Goal: Transaction & Acquisition: Purchase product/service

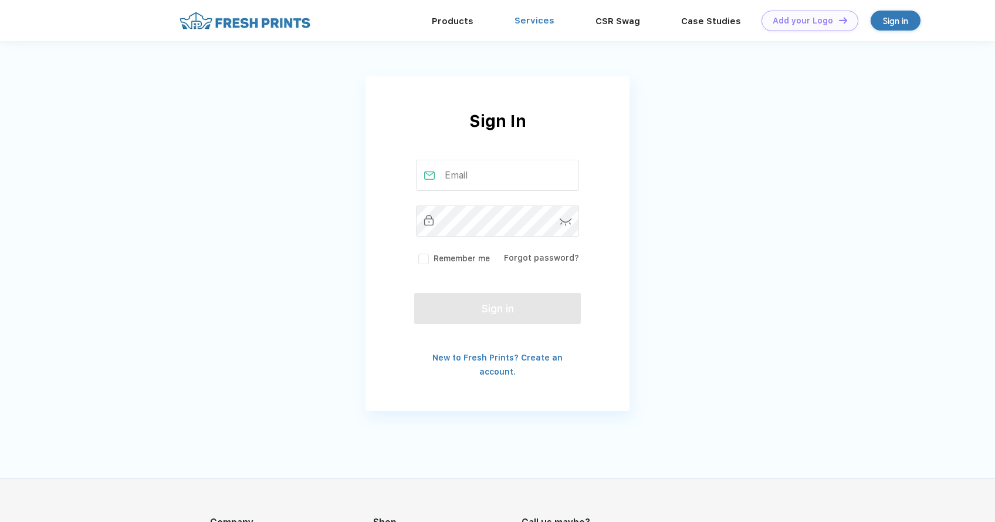
click at [533, 16] on link "Services" at bounding box center [535, 20] width 40 height 11
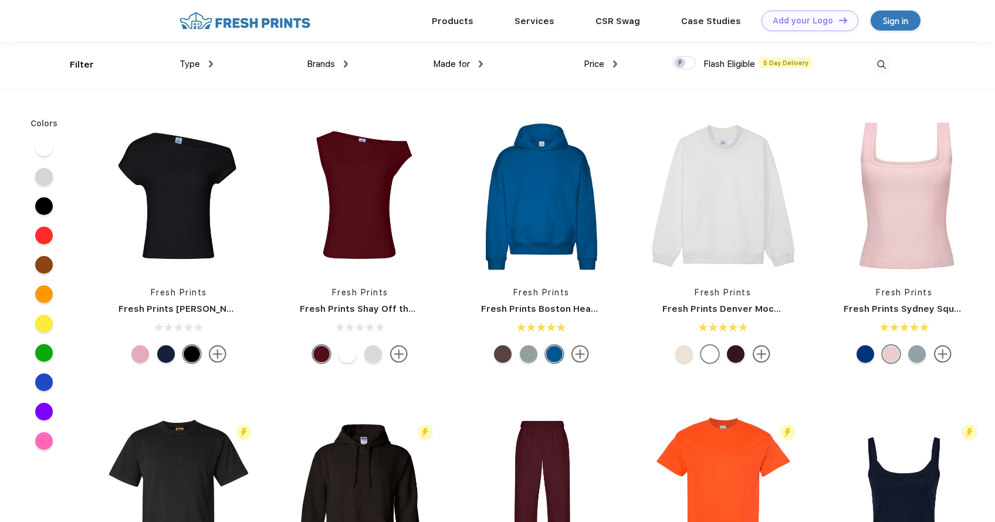
click at [213, 64] on div "Brands Most Popular Brands Moleskine Hydroflask Marine Layer S'well Vineyard Vi…" at bounding box center [280, 65] width 135 height 48
click at [207, 65] on div "Type" at bounding box center [196, 64] width 33 height 13
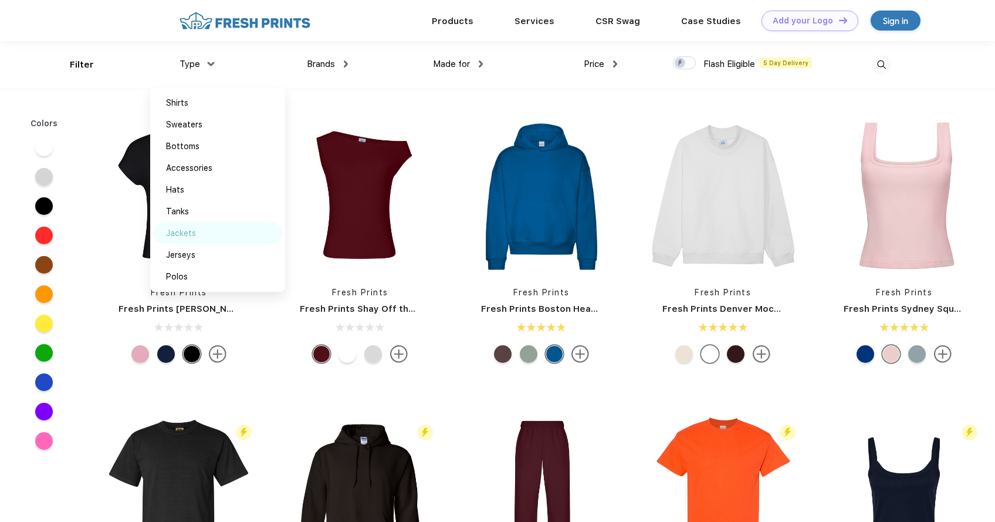
click at [194, 240] on div "Jackets" at bounding box center [217, 233] width 129 height 22
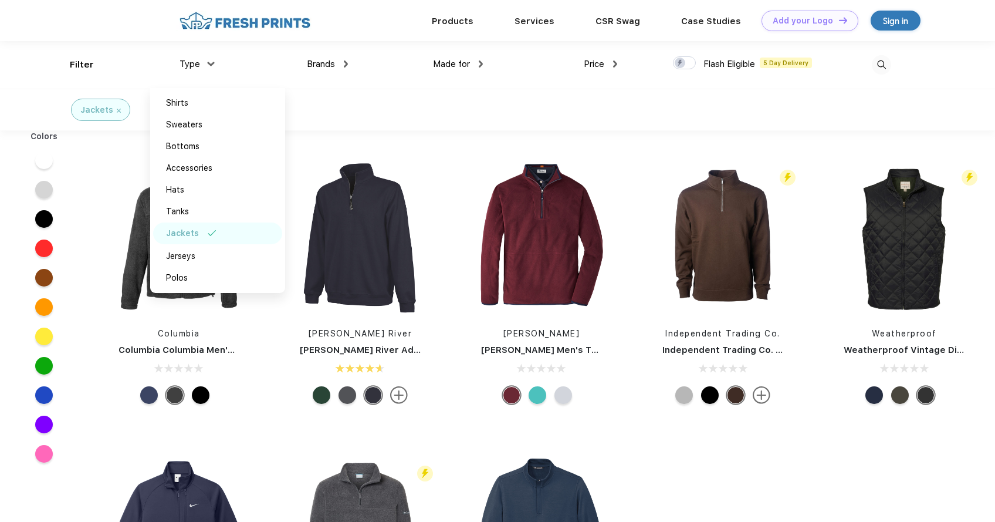
click at [475, 121] on div "Jackets" at bounding box center [497, 110] width 995 height 42
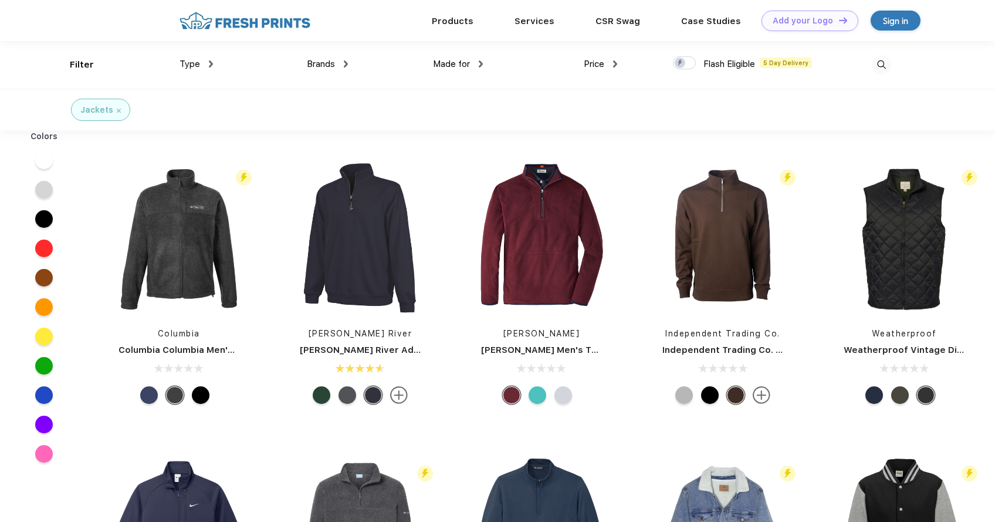
click at [205, 59] on div "Type" at bounding box center [196, 64] width 33 height 13
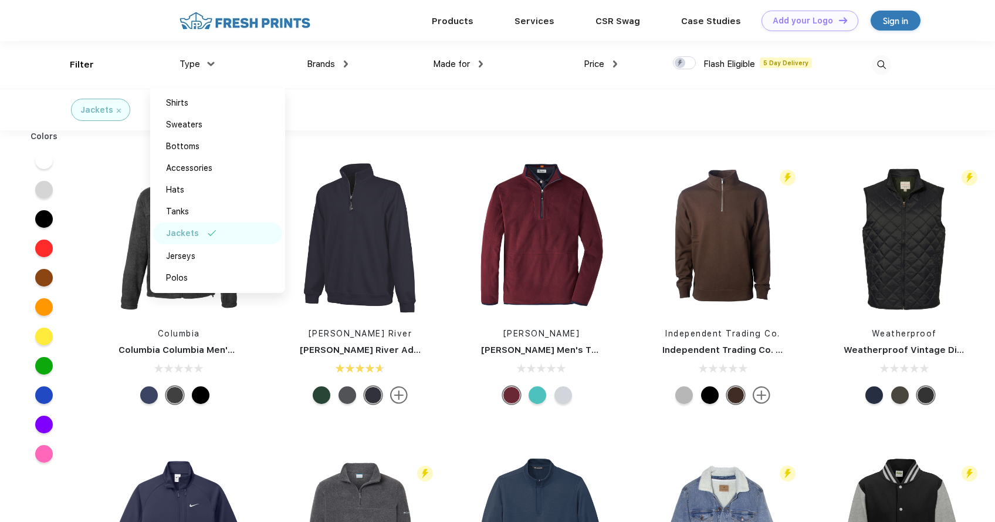
click at [435, 69] on span "Made for" at bounding box center [451, 64] width 37 height 11
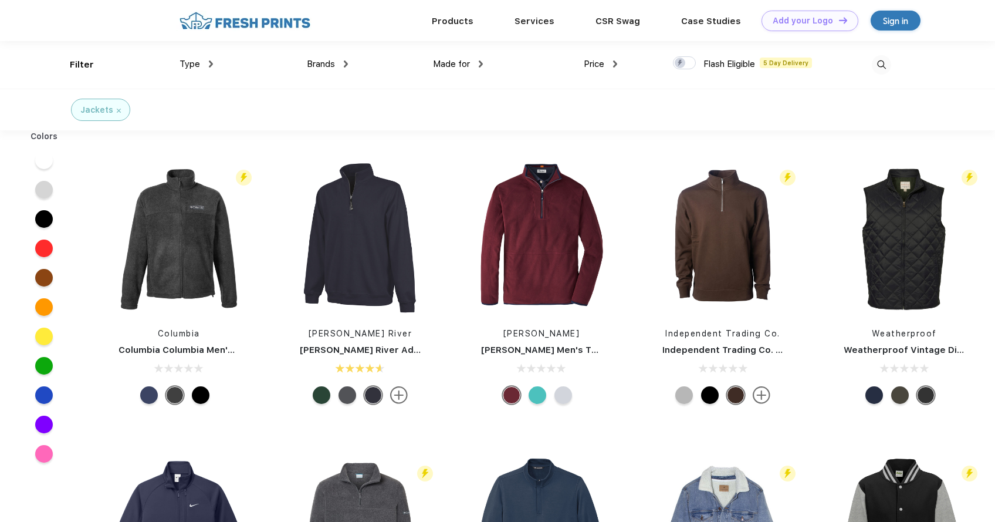
click at [462, 63] on span "Made for" at bounding box center [451, 64] width 37 height 11
click at [484, 63] on div "Price $ $$ $$$" at bounding box center [550, 65] width 135 height 48
click at [478, 64] on div "Made for" at bounding box center [458, 64] width 50 height 13
click at [454, 119] on div "Women" at bounding box center [471, 125] width 129 height 22
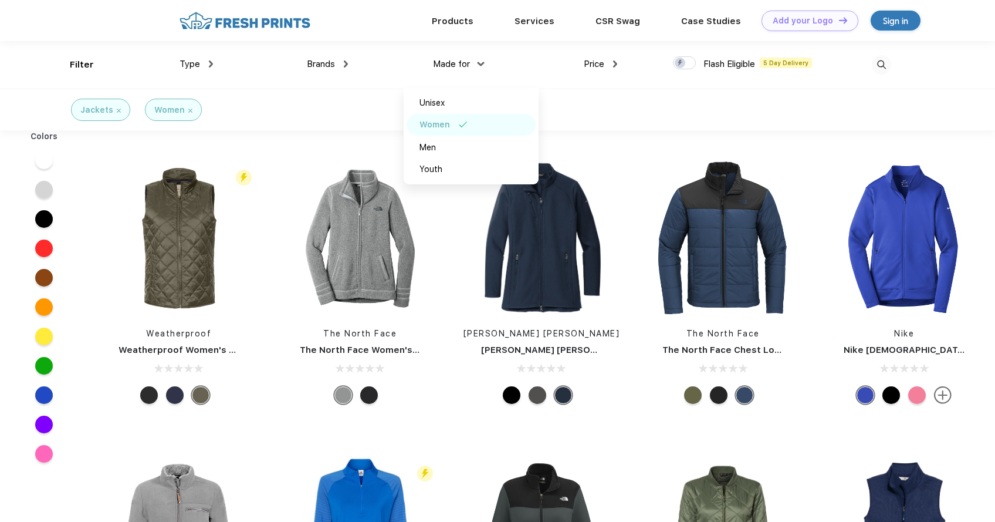
click at [116, 113] on div "Jackets" at bounding box center [100, 110] width 40 height 12
click at [114, 111] on div "Jackets" at bounding box center [100, 110] width 40 height 12
click at [119, 107] on div "Jackets" at bounding box center [100, 110] width 40 height 12
click at [117, 110] on img at bounding box center [119, 111] width 4 height 4
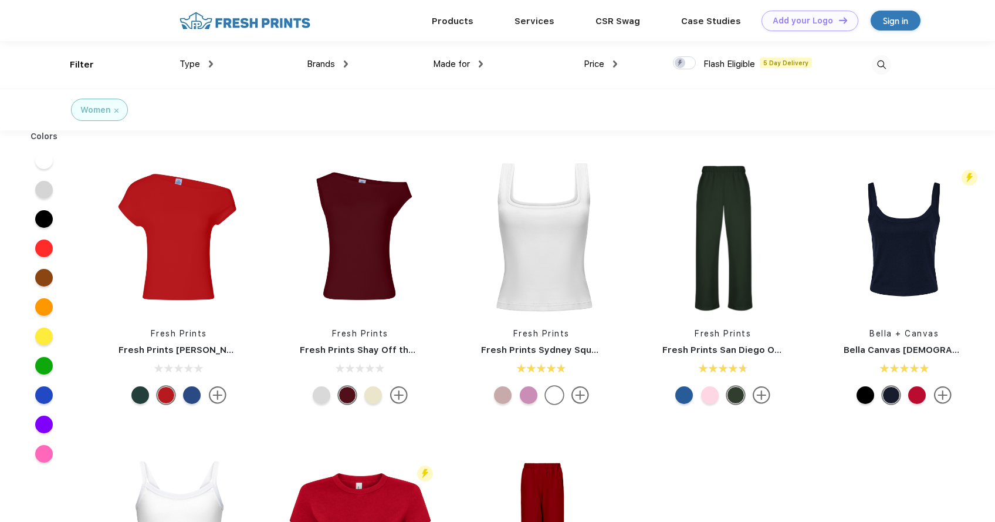
click at [196, 61] on span "Type" at bounding box center [190, 64] width 21 height 11
click at [205, 62] on div "Type" at bounding box center [196, 64] width 33 height 13
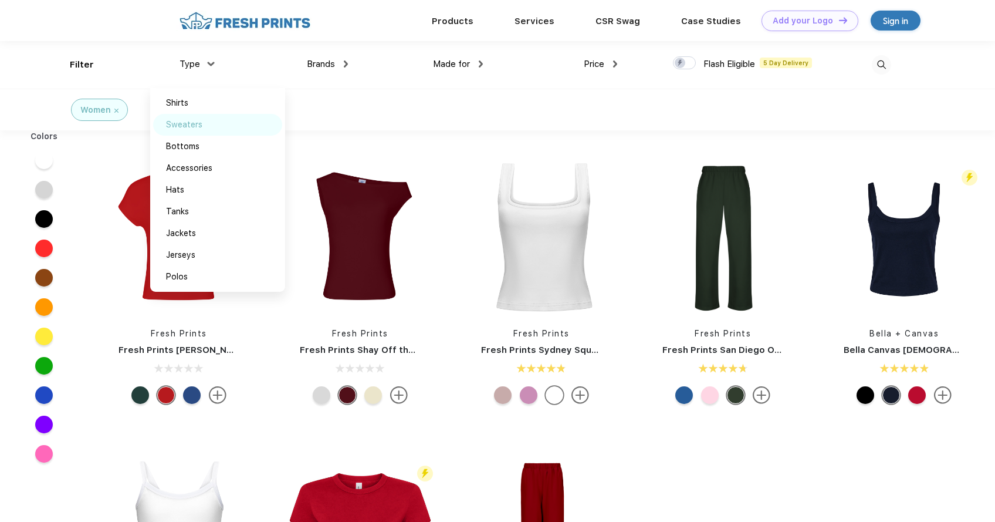
click at [204, 122] on div "Sweaters" at bounding box center [217, 125] width 129 height 22
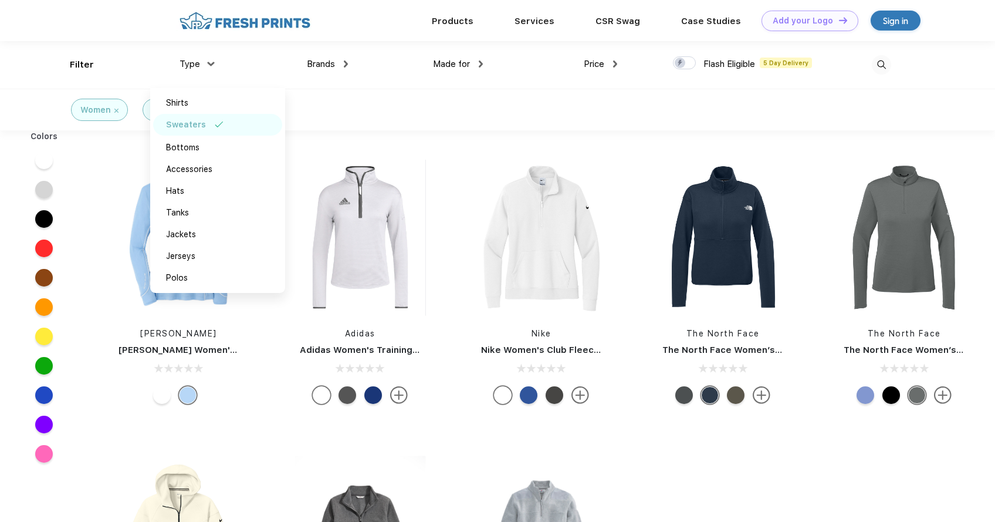
click at [729, 452] on div "Peter Millar Peter Millar Women's Lightweight Sun Comfort Base Layer Adidas Adi…" at bounding box center [541, 431] width 907 height 591
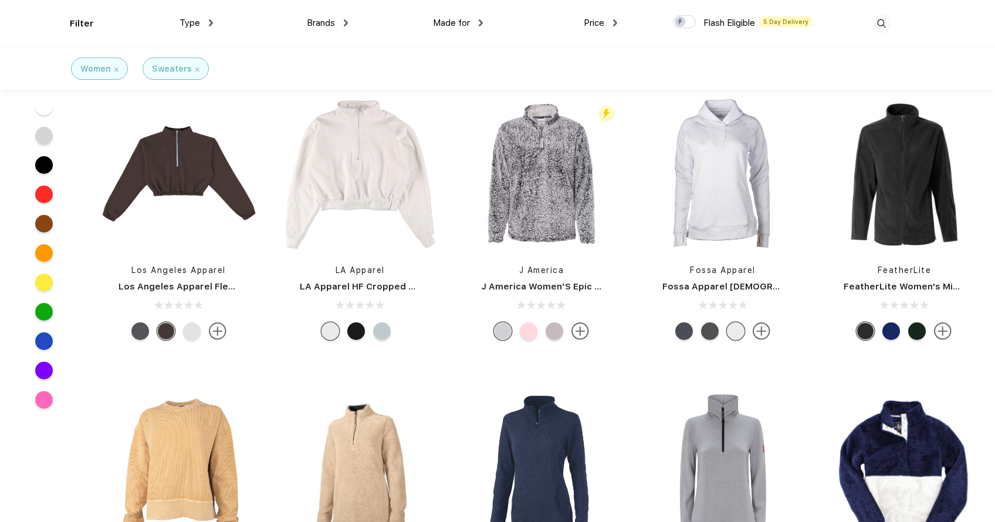
scroll to position [863, 0]
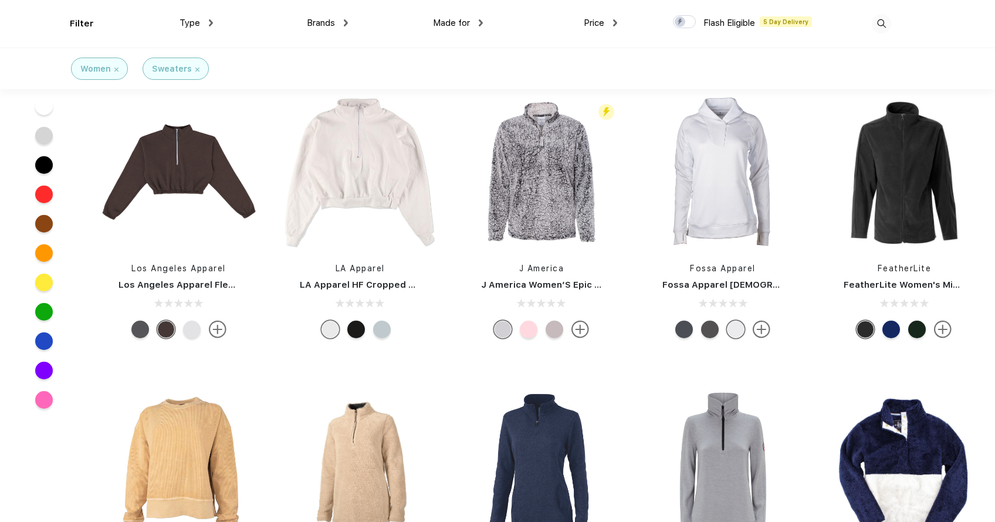
click at [381, 330] on div at bounding box center [382, 329] width 18 height 18
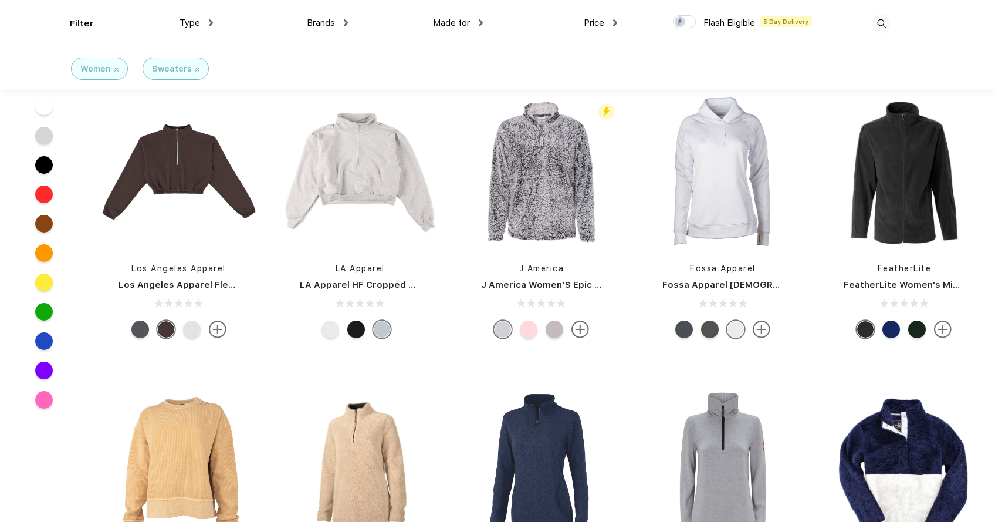
click at [365, 328] on div at bounding box center [360, 329] width 26 height 18
click at [356, 329] on div at bounding box center [356, 329] width 18 height 18
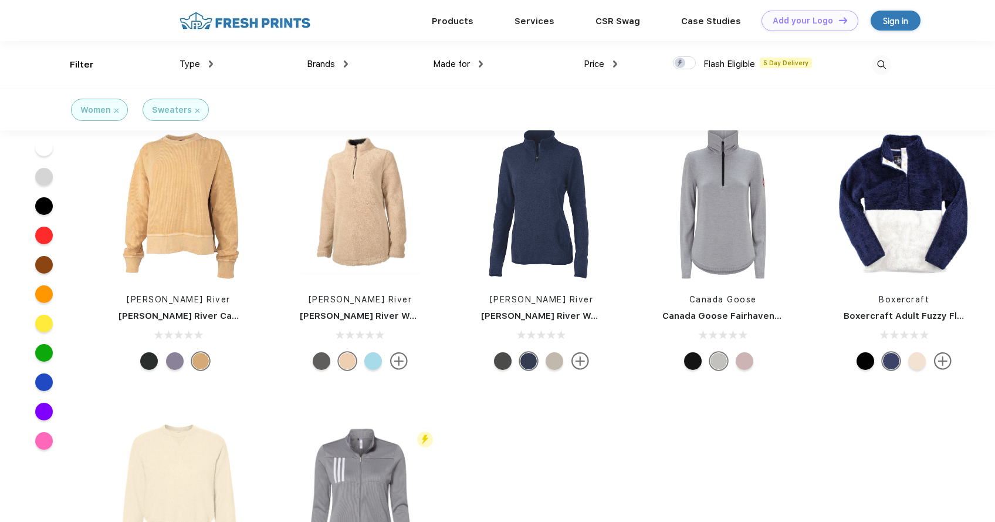
scroll to position [1087, 0]
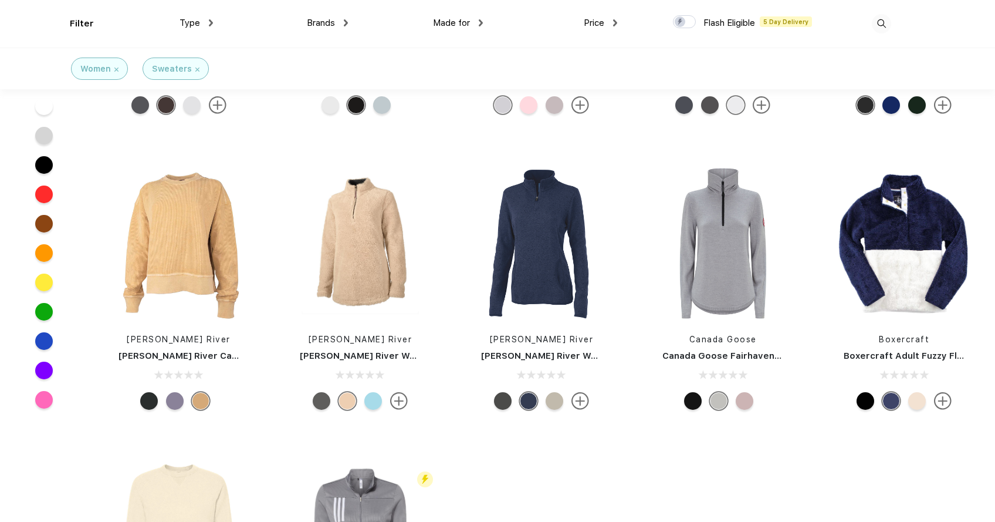
click at [882, 18] on img at bounding box center [881, 23] width 19 height 19
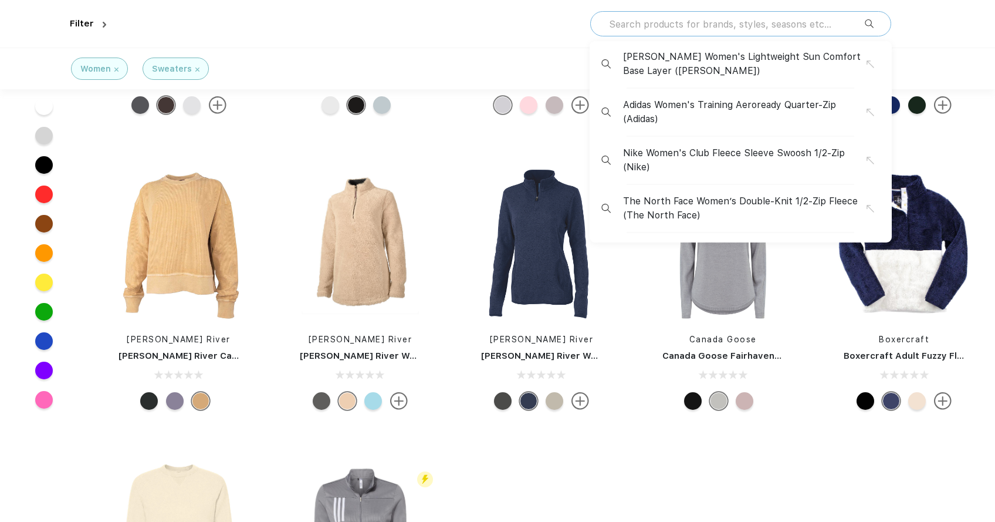
click at [681, 27] on input "text" at bounding box center [736, 24] width 257 height 13
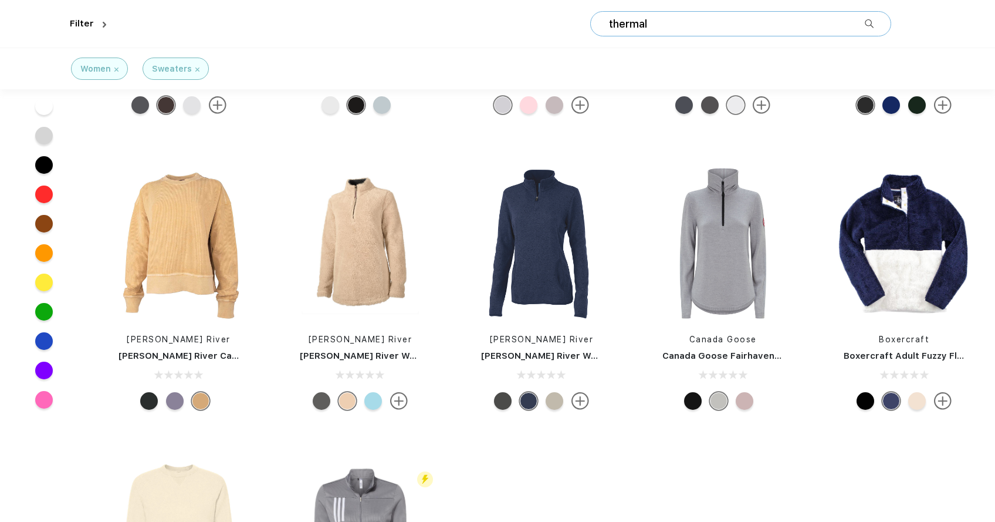
type input "thermal"
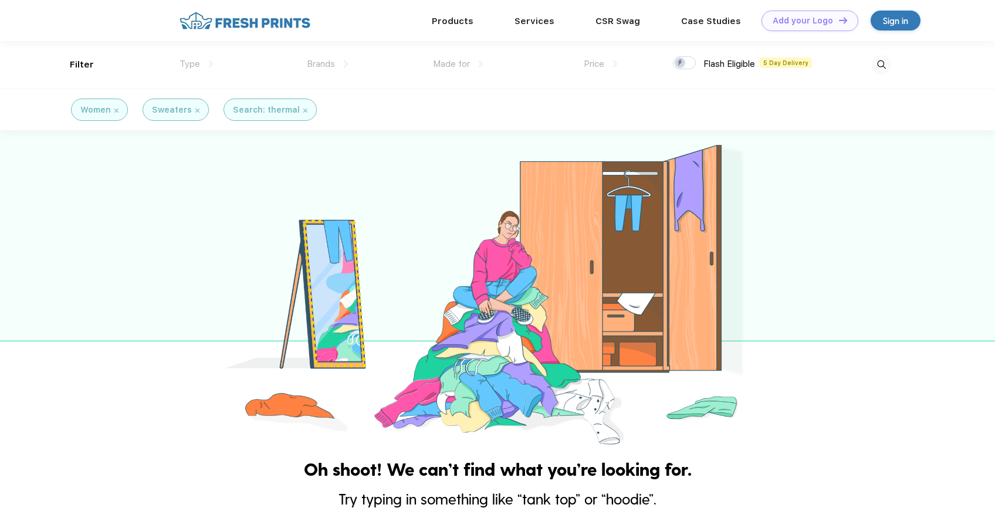
click at [195, 109] on img at bounding box center [197, 111] width 4 height 4
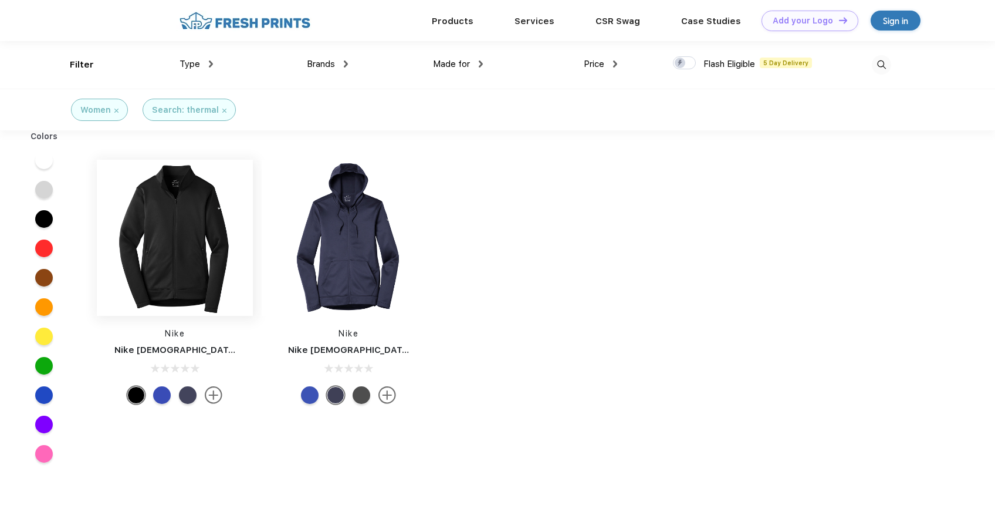
click at [157, 228] on img at bounding box center [175, 238] width 156 height 156
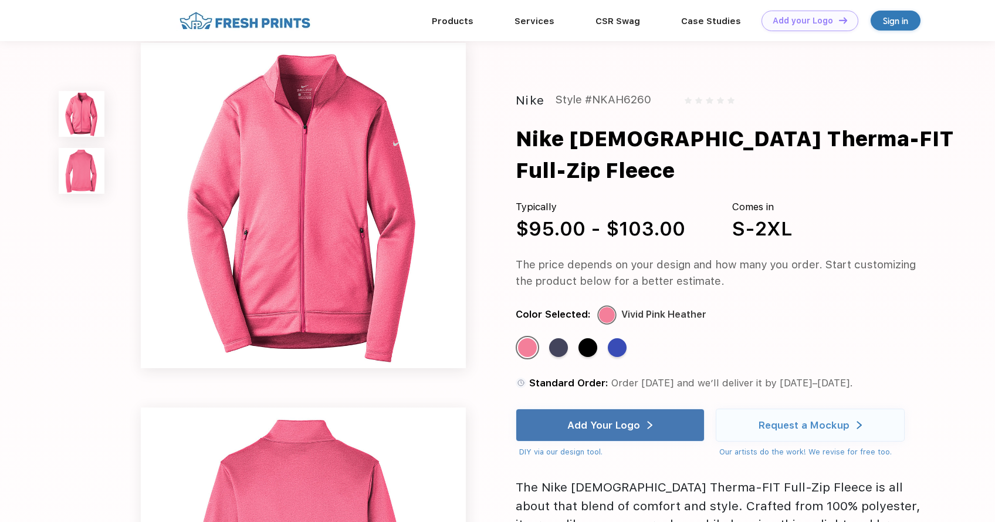
scroll to position [21, 0]
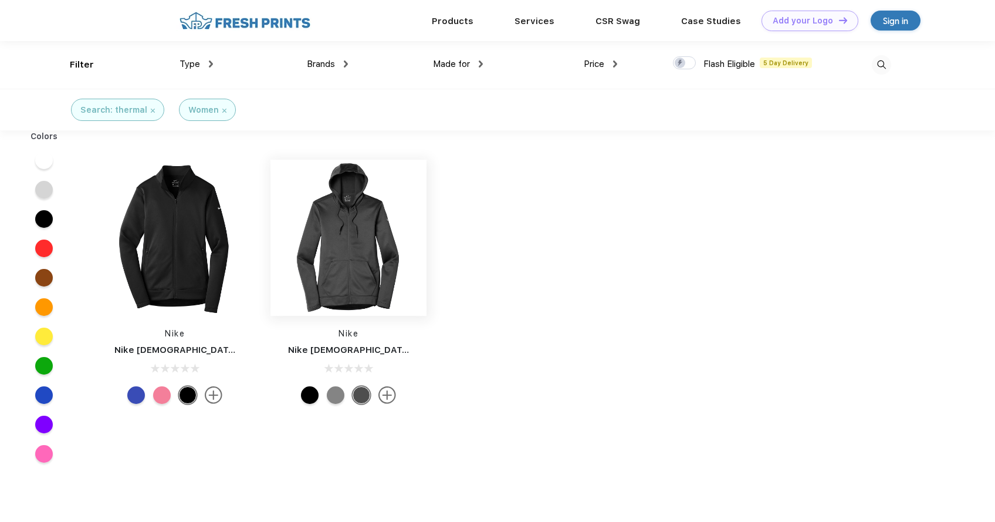
scroll to position [1, 0]
click at [222, 109] on img at bounding box center [224, 110] width 4 height 4
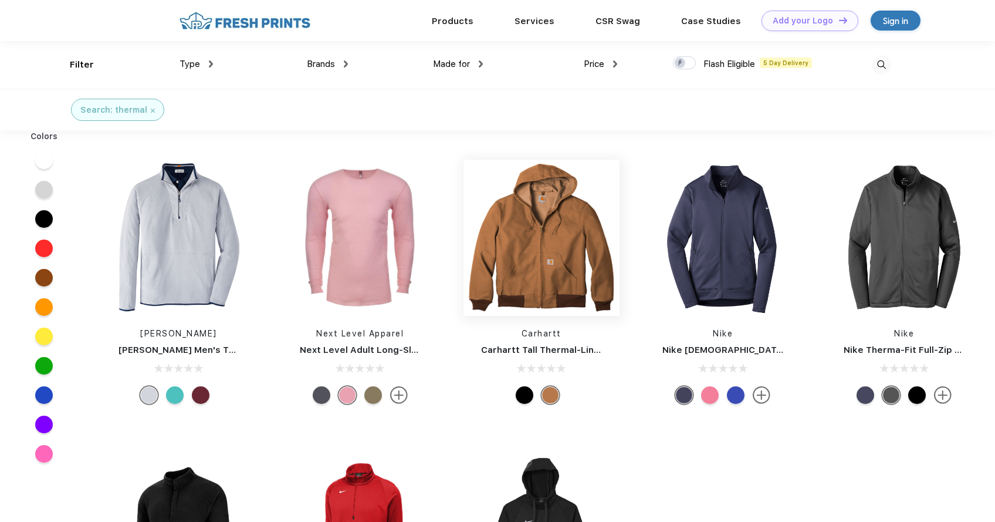
click at [572, 280] on img at bounding box center [542, 238] width 156 height 156
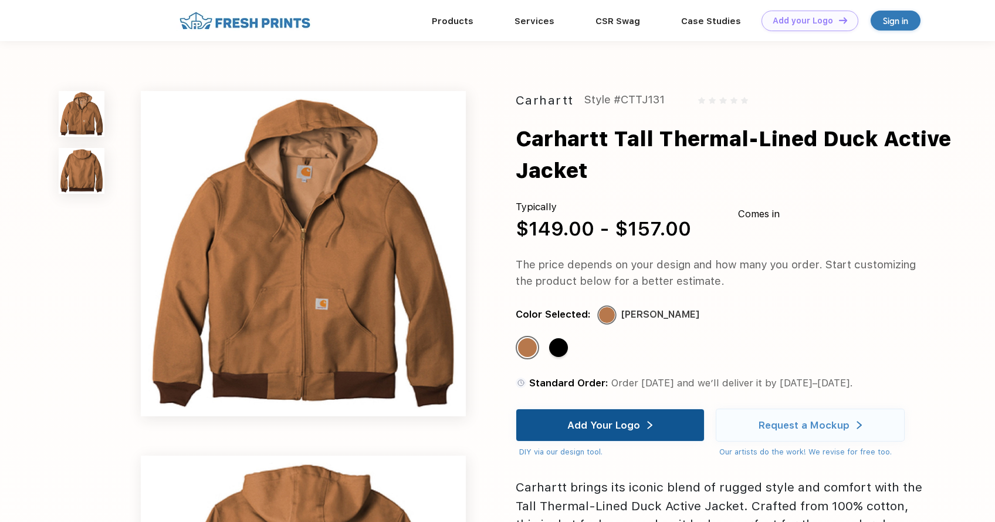
click at [569, 414] on div "Add Your Logo" at bounding box center [610, 424] width 189 height 33
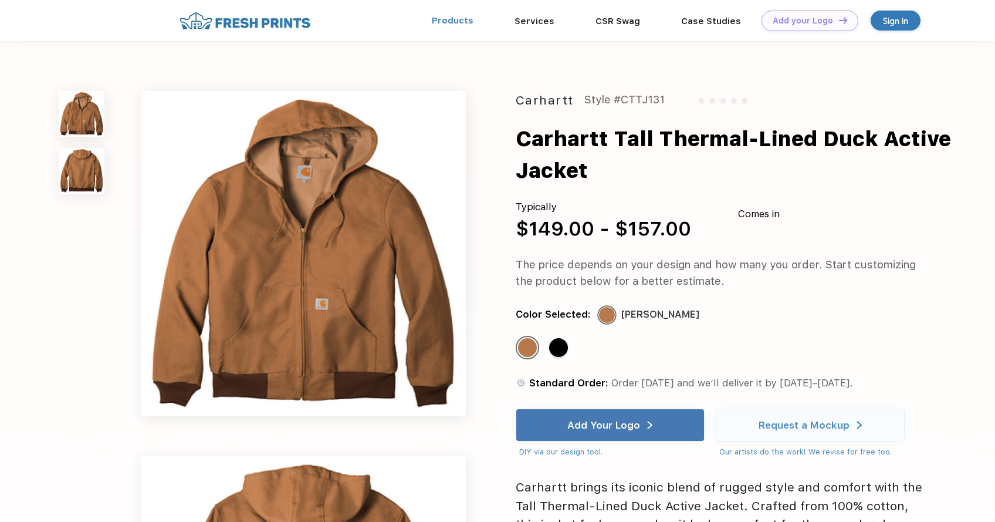
click at [472, 22] on link "Products" at bounding box center [453, 20] width 42 height 11
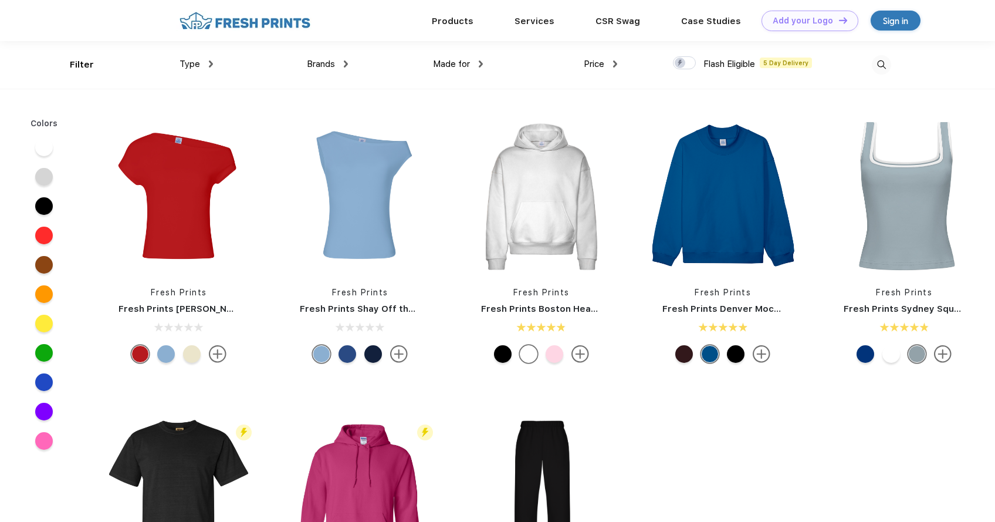
scroll to position [1, 0]
click at [732, 348] on div at bounding box center [736, 353] width 18 height 18
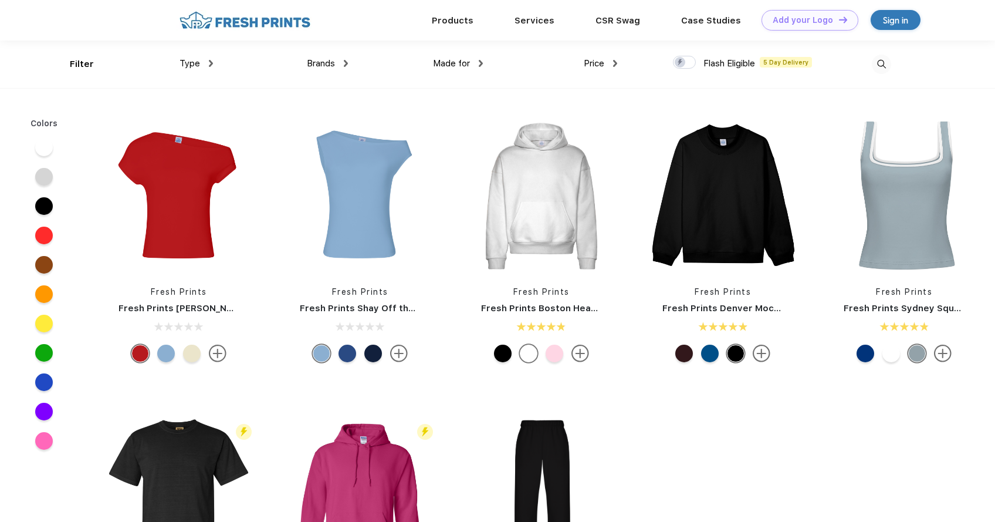
click at [686, 354] on div at bounding box center [684, 353] width 18 height 18
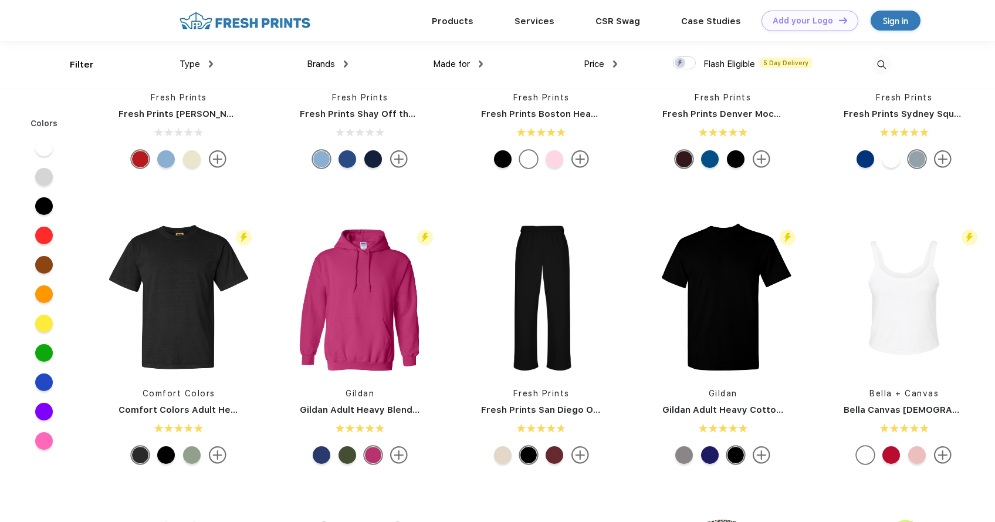
scroll to position [0, 0]
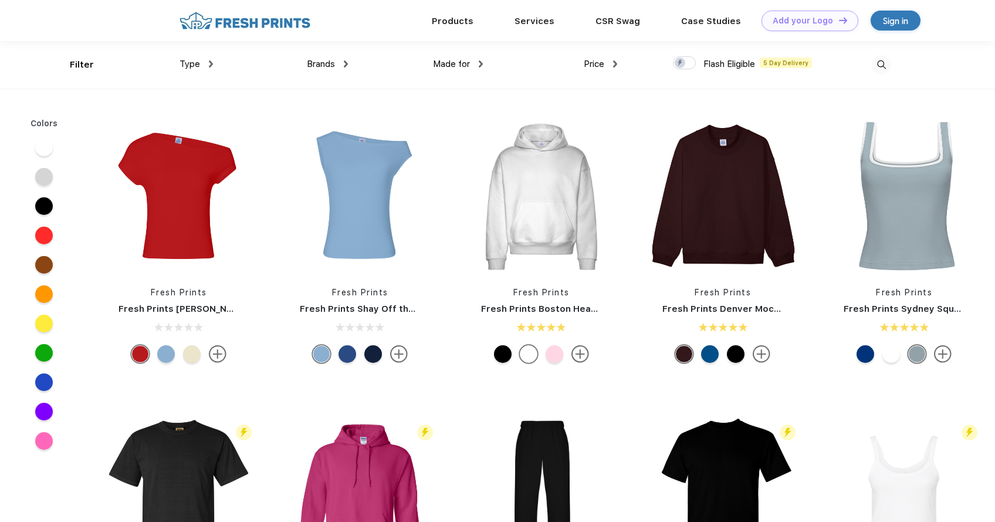
click at [877, 66] on img at bounding box center [881, 64] width 19 height 19
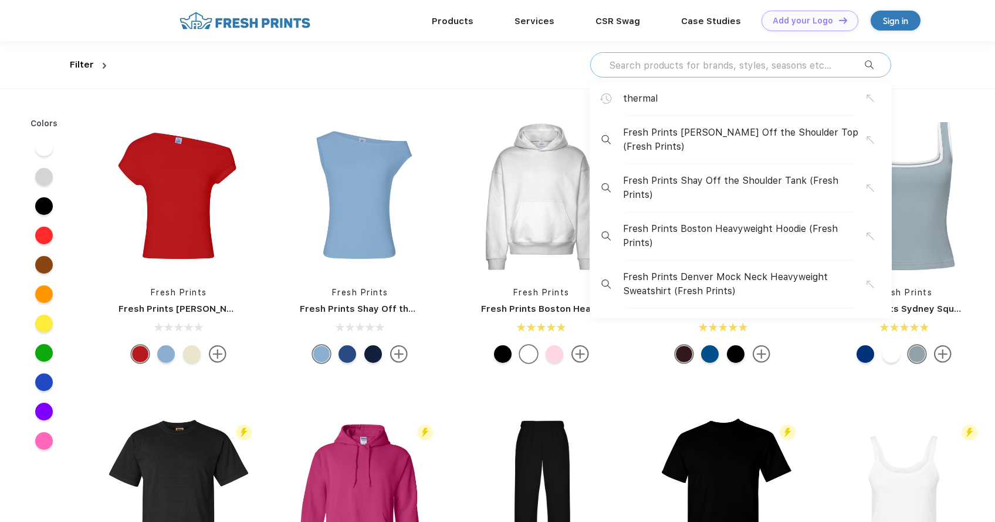
click at [800, 59] on input "text" at bounding box center [736, 65] width 257 height 13
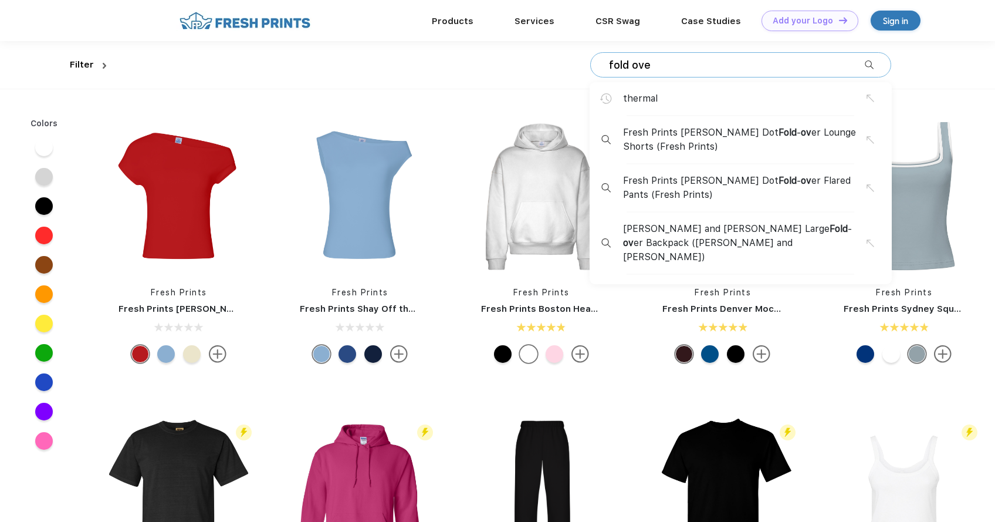
type input "fold over"
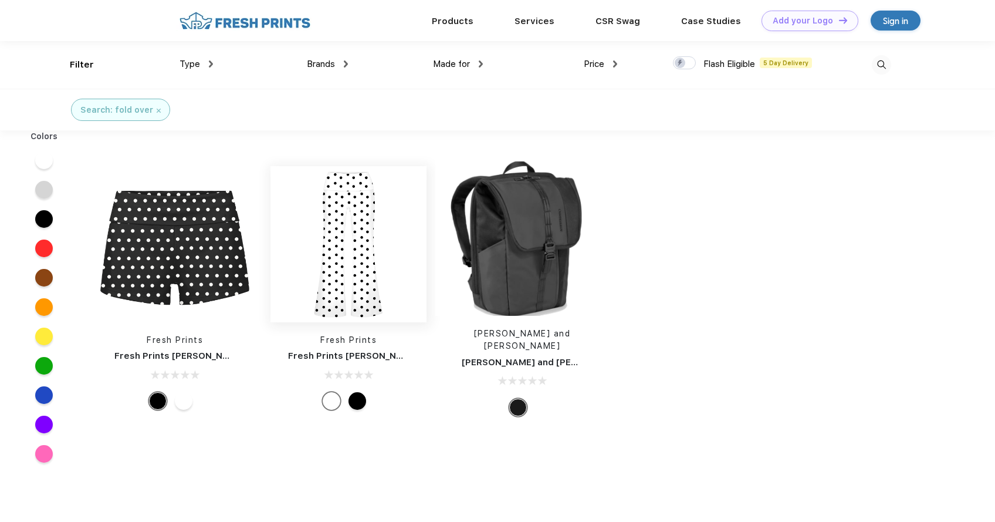
click at [346, 226] on img at bounding box center [348, 244] width 156 height 156
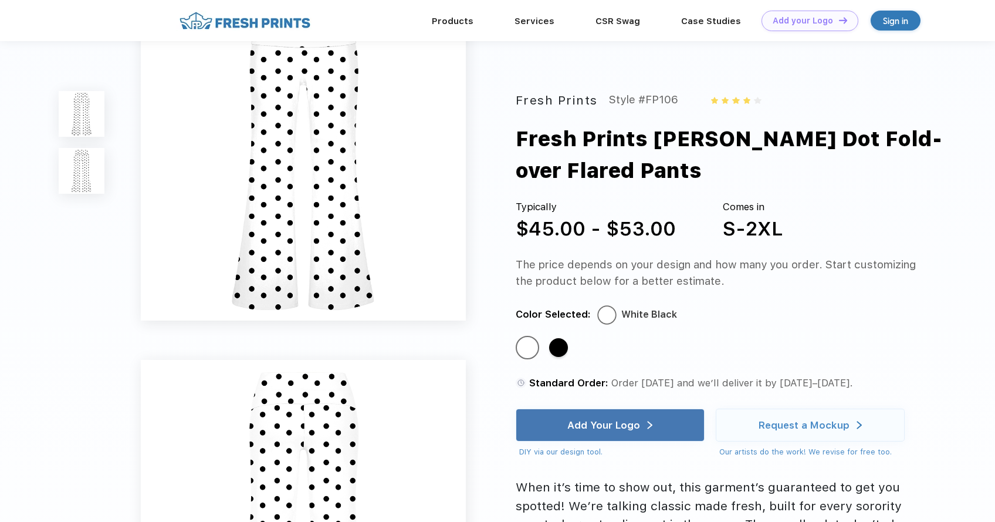
scroll to position [58, 0]
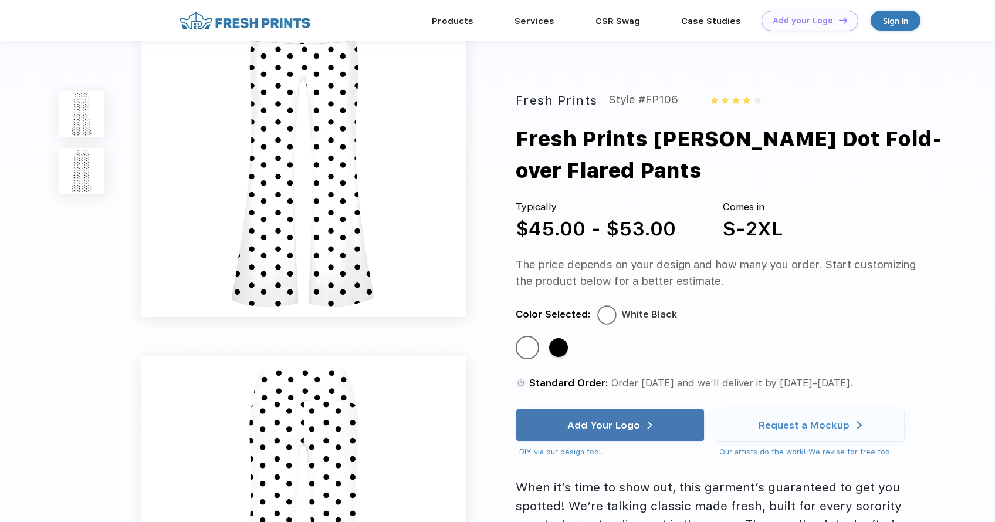
click at [571, 354] on div "Standard Color Standard Color" at bounding box center [708, 353] width 385 height 34
click at [563, 352] on div "Standard Color" at bounding box center [558, 347] width 19 height 19
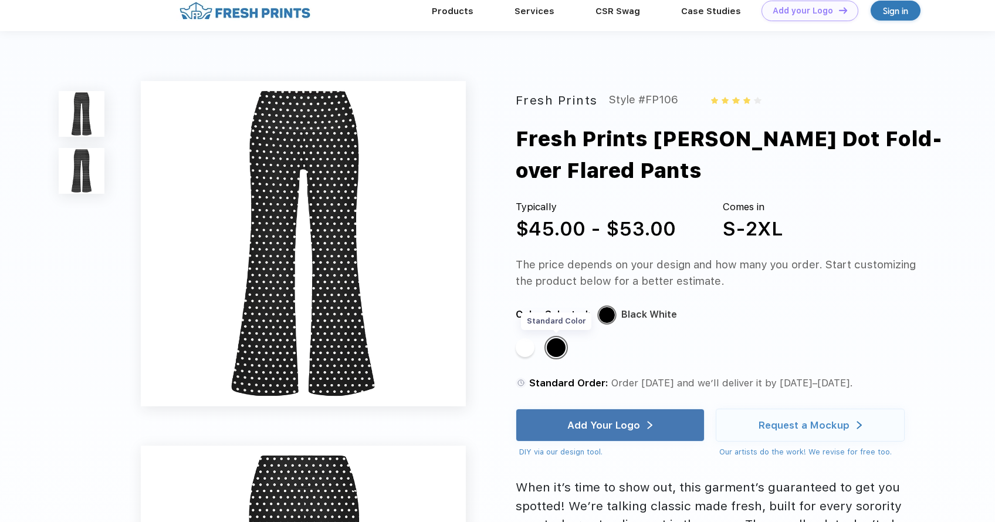
scroll to position [0, 0]
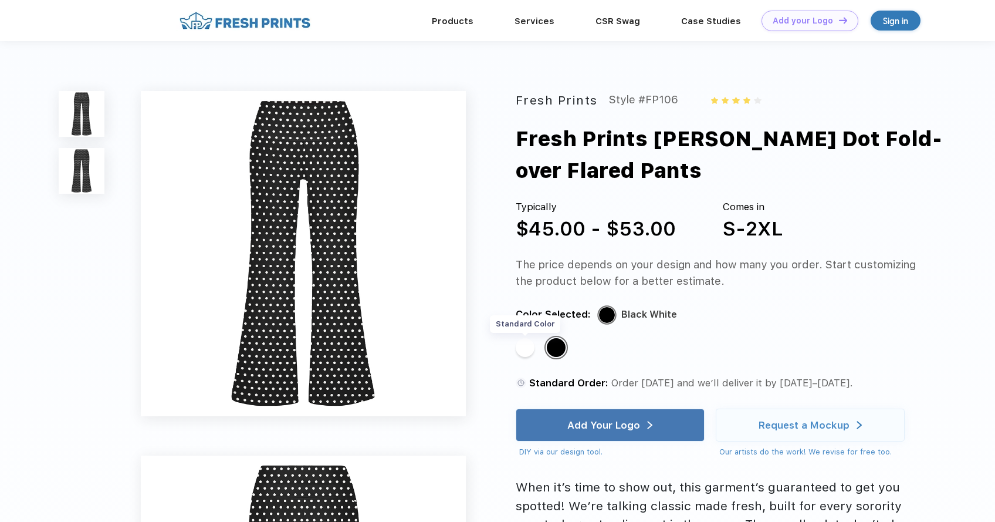
click at [527, 351] on div "Standard Color" at bounding box center [525, 347] width 19 height 19
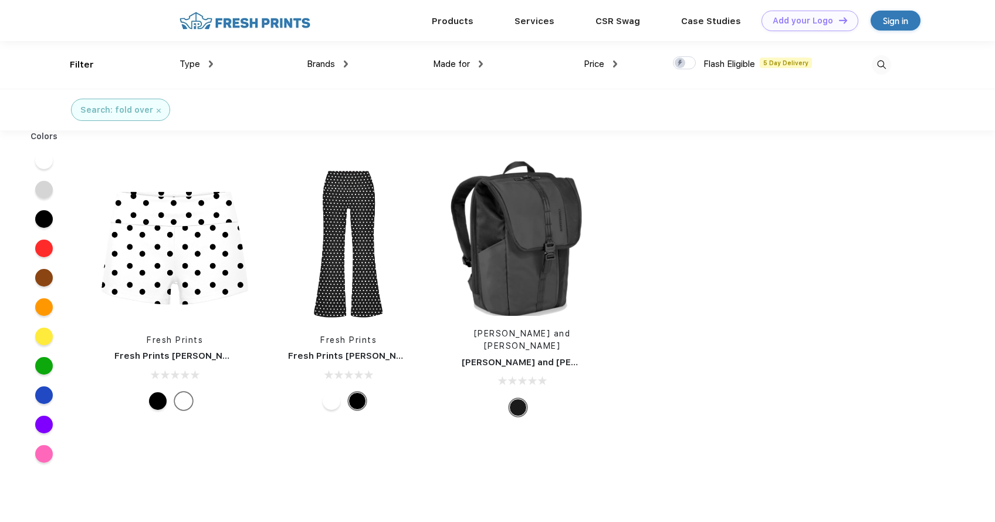
scroll to position [1, 0]
click at [157, 110] on div "Search: fold over" at bounding box center [120, 109] width 99 height 22
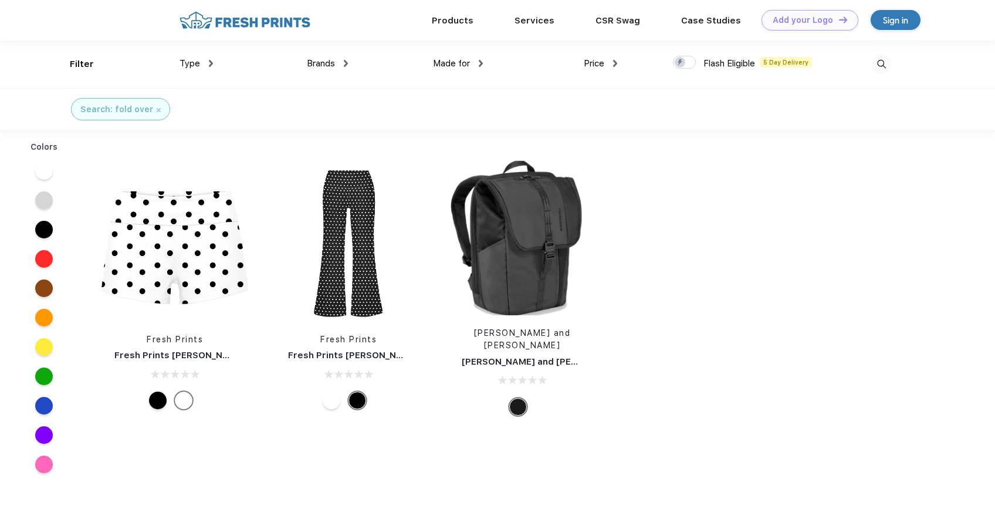
click at [157, 109] on img at bounding box center [159, 110] width 4 height 4
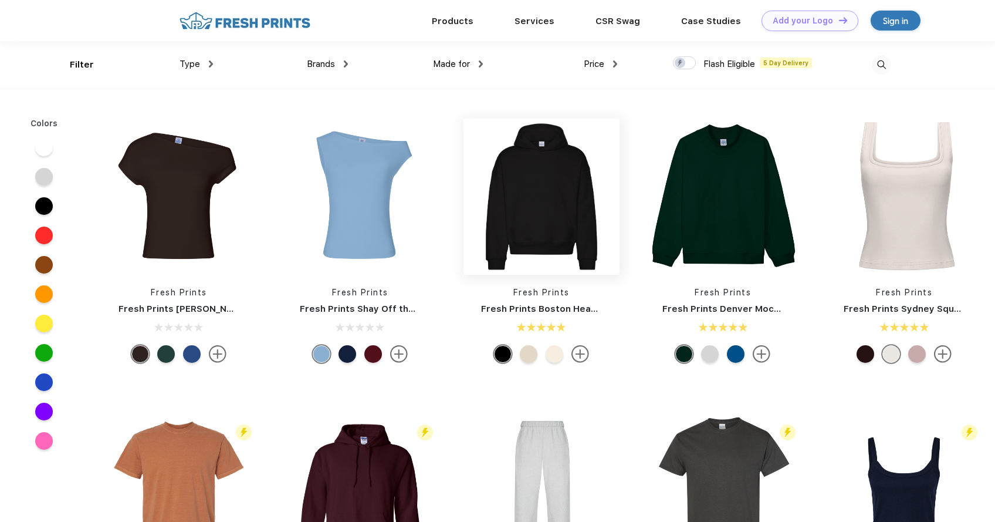
click at [552, 178] on img at bounding box center [542, 197] width 156 height 156
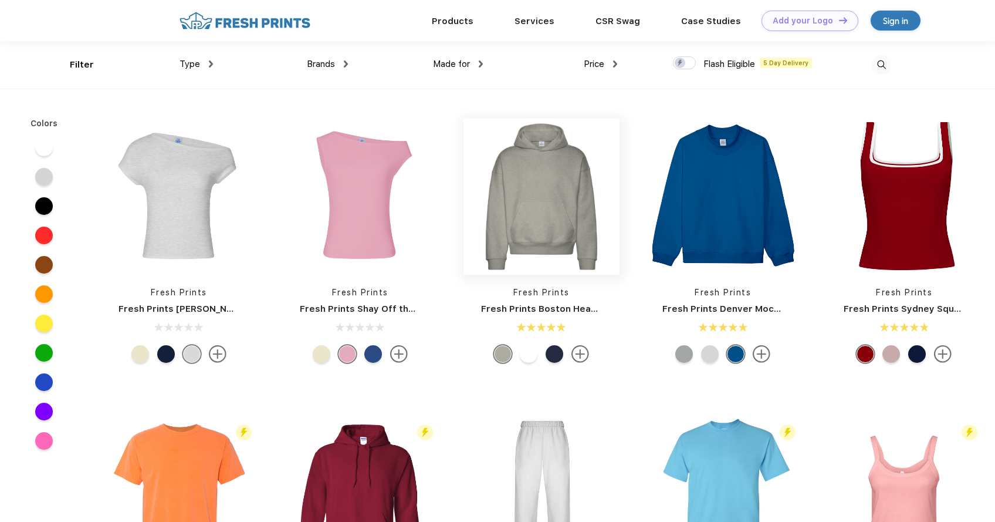
click at [544, 240] on img at bounding box center [542, 197] width 156 height 156
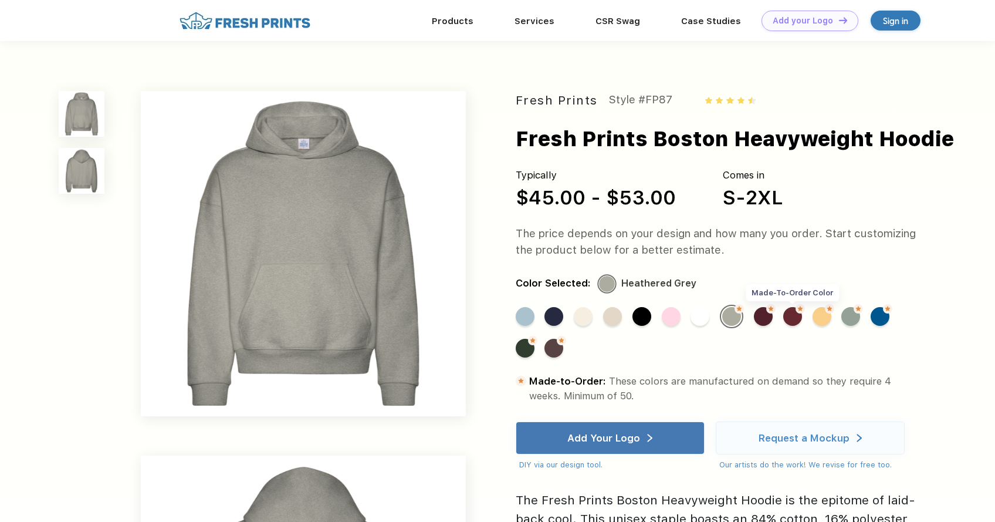
click at [789, 316] on div "Made-to-Order Color" at bounding box center [792, 316] width 19 height 19
